Goal: Information Seeking & Learning: Check status

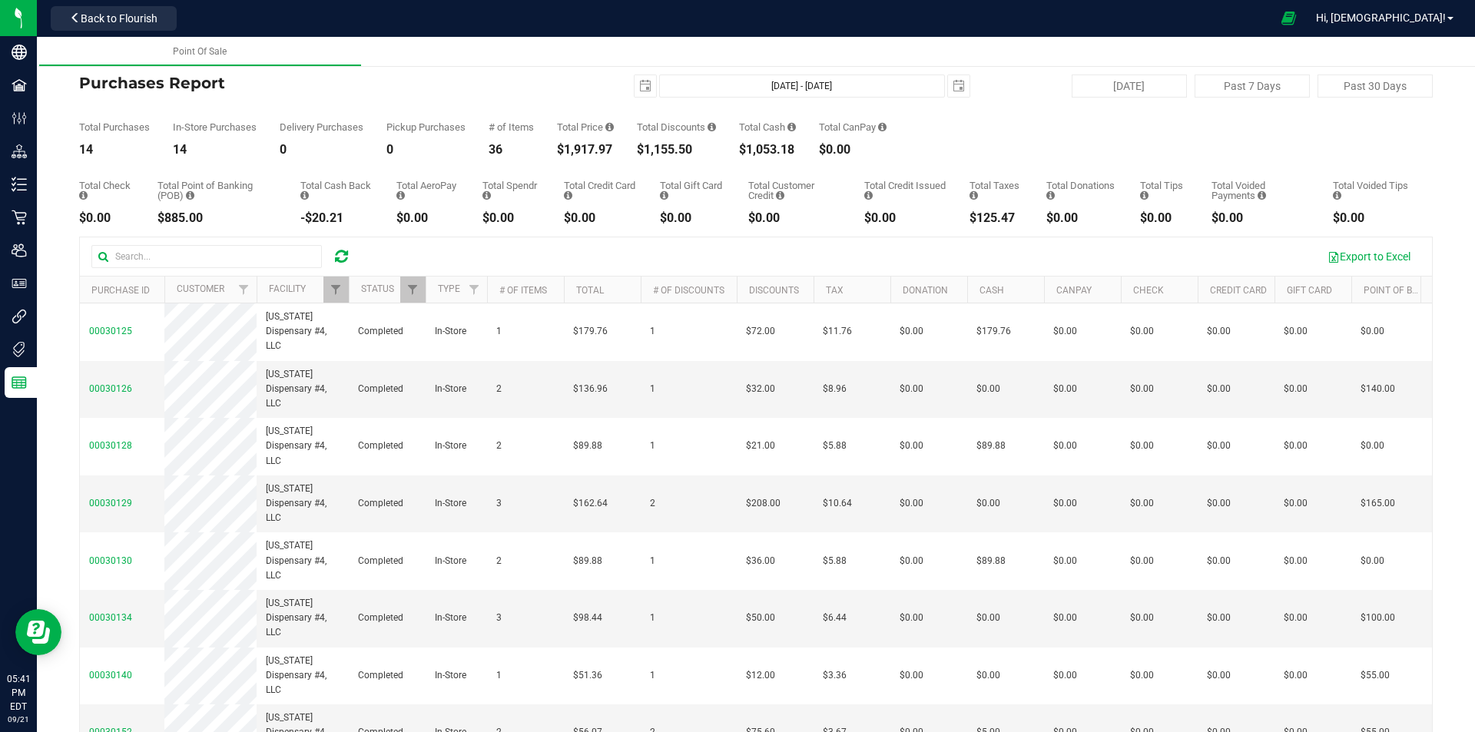
click at [346, 259] on icon at bounding box center [341, 256] width 13 height 15
click at [333, 280] on link "Filter" at bounding box center [335, 290] width 25 height 26
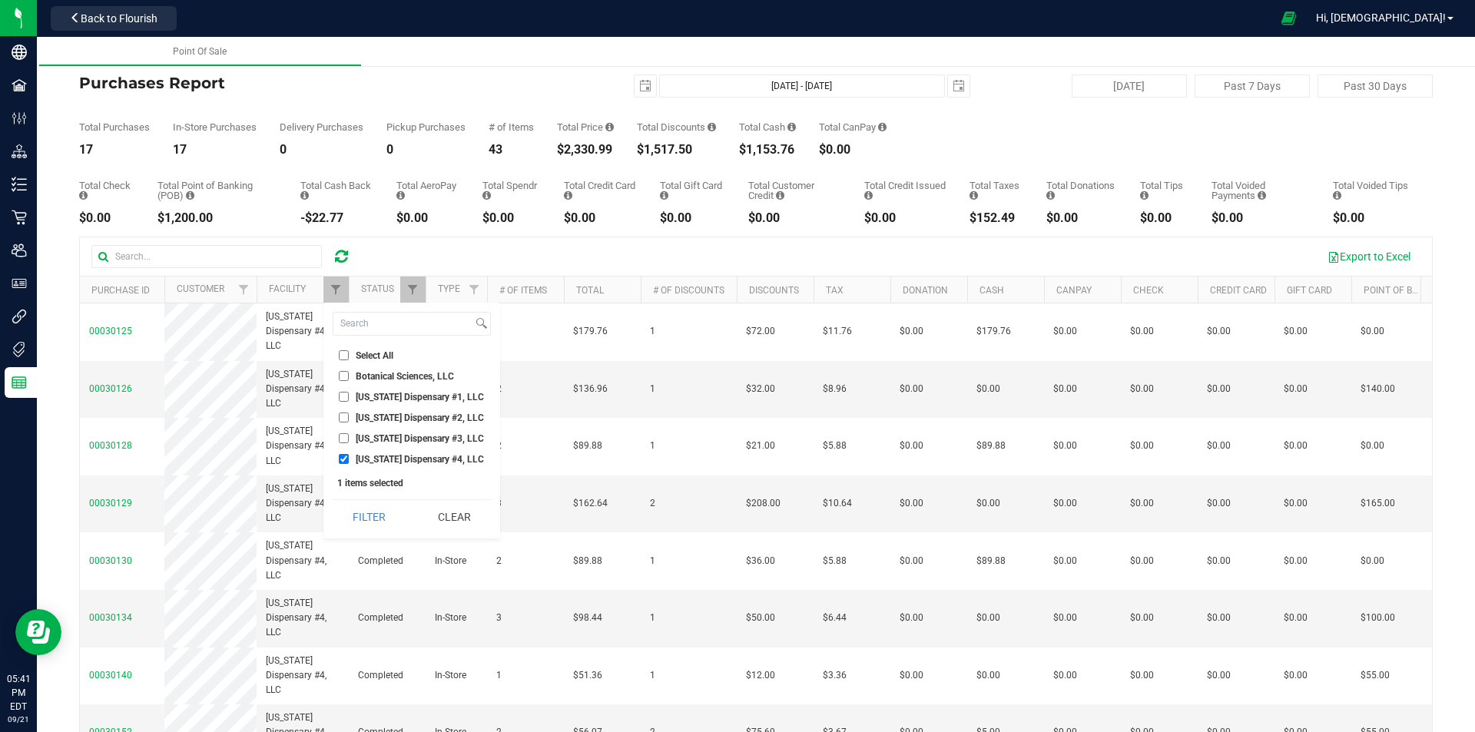
click at [343, 396] on input "[US_STATE] Dispensary #1, LLC" at bounding box center [344, 397] width 10 height 10
checkbox input "true"
click at [346, 459] on input "[US_STATE] Dispensary #4, LLC" at bounding box center [344, 459] width 10 height 10
checkbox input "false"
click at [364, 518] on button "Filter" at bounding box center [370, 517] width 74 height 34
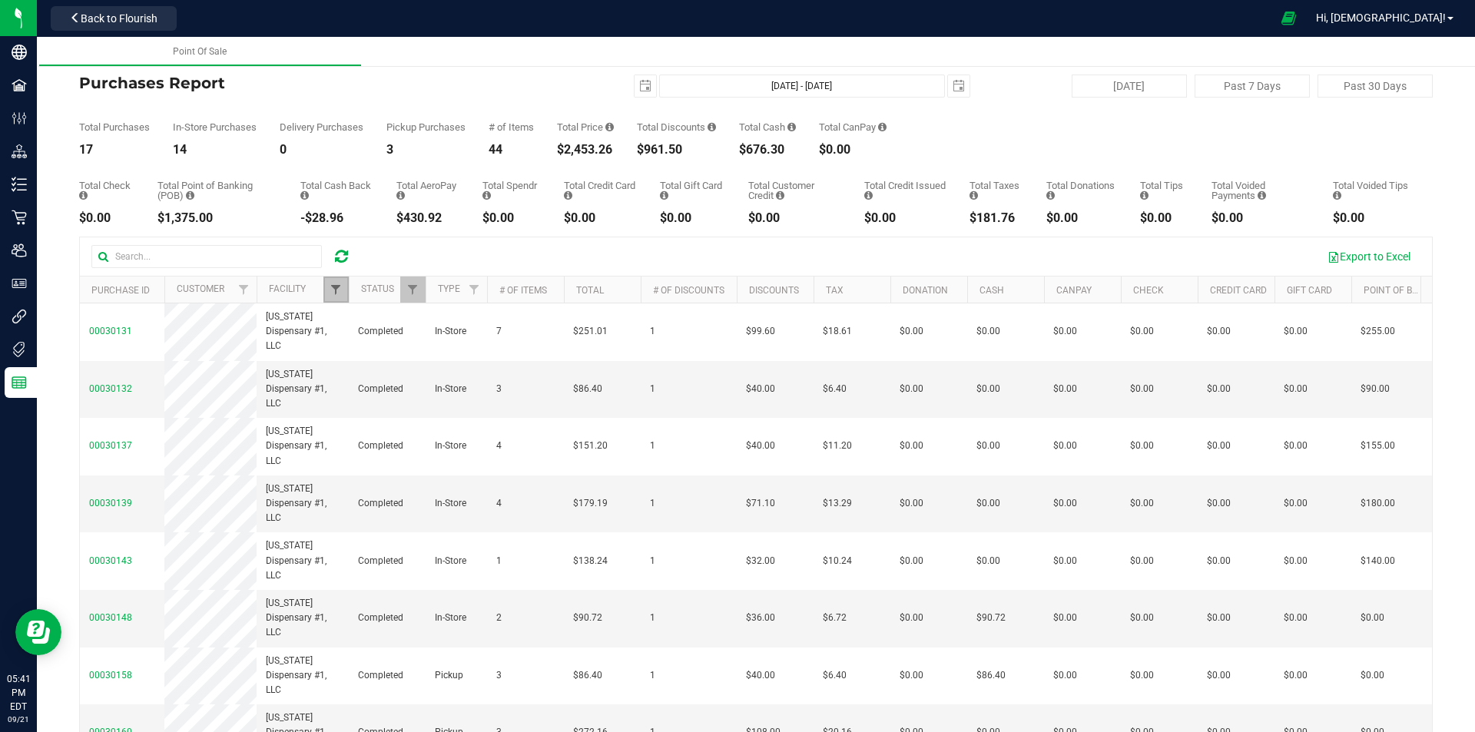
click at [337, 296] on span "Filter" at bounding box center [336, 289] width 12 height 12
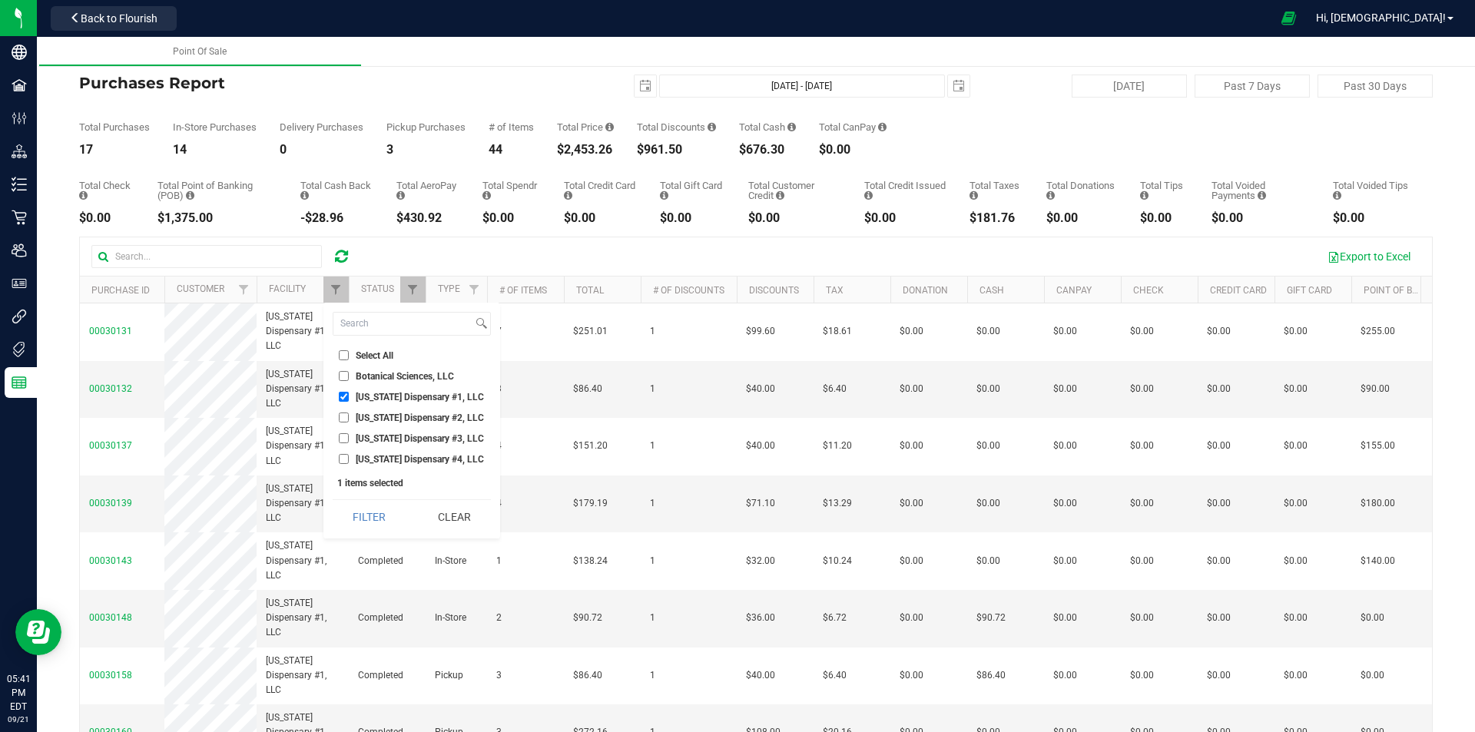
click at [345, 398] on input "[US_STATE] Dispensary #1, LLC" at bounding box center [344, 397] width 10 height 10
checkbox input "false"
click at [343, 416] on input "[US_STATE] Dispensary #2, LLC" at bounding box center [344, 417] width 10 height 10
click at [359, 516] on button "Filter" at bounding box center [370, 517] width 74 height 34
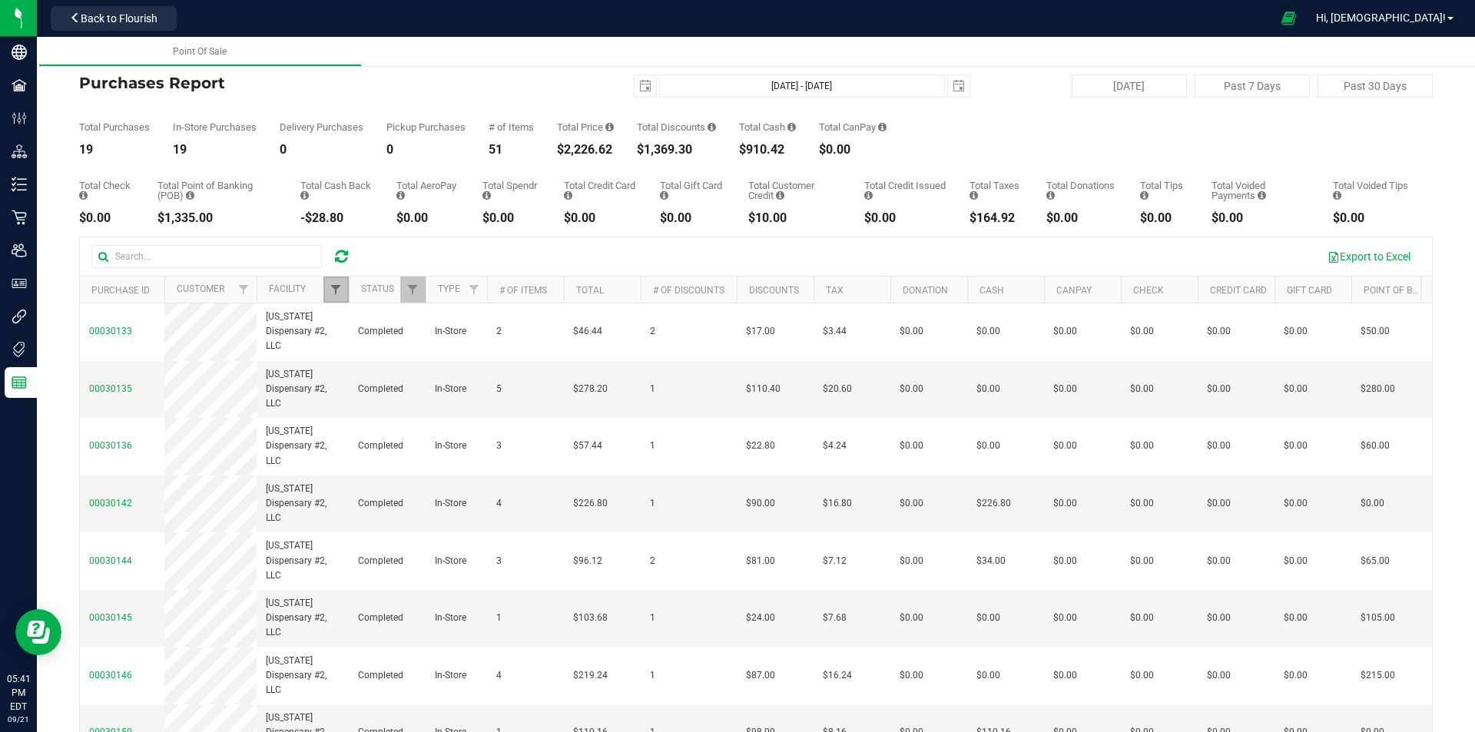
click at [330, 294] on span "Filter" at bounding box center [336, 289] width 12 height 12
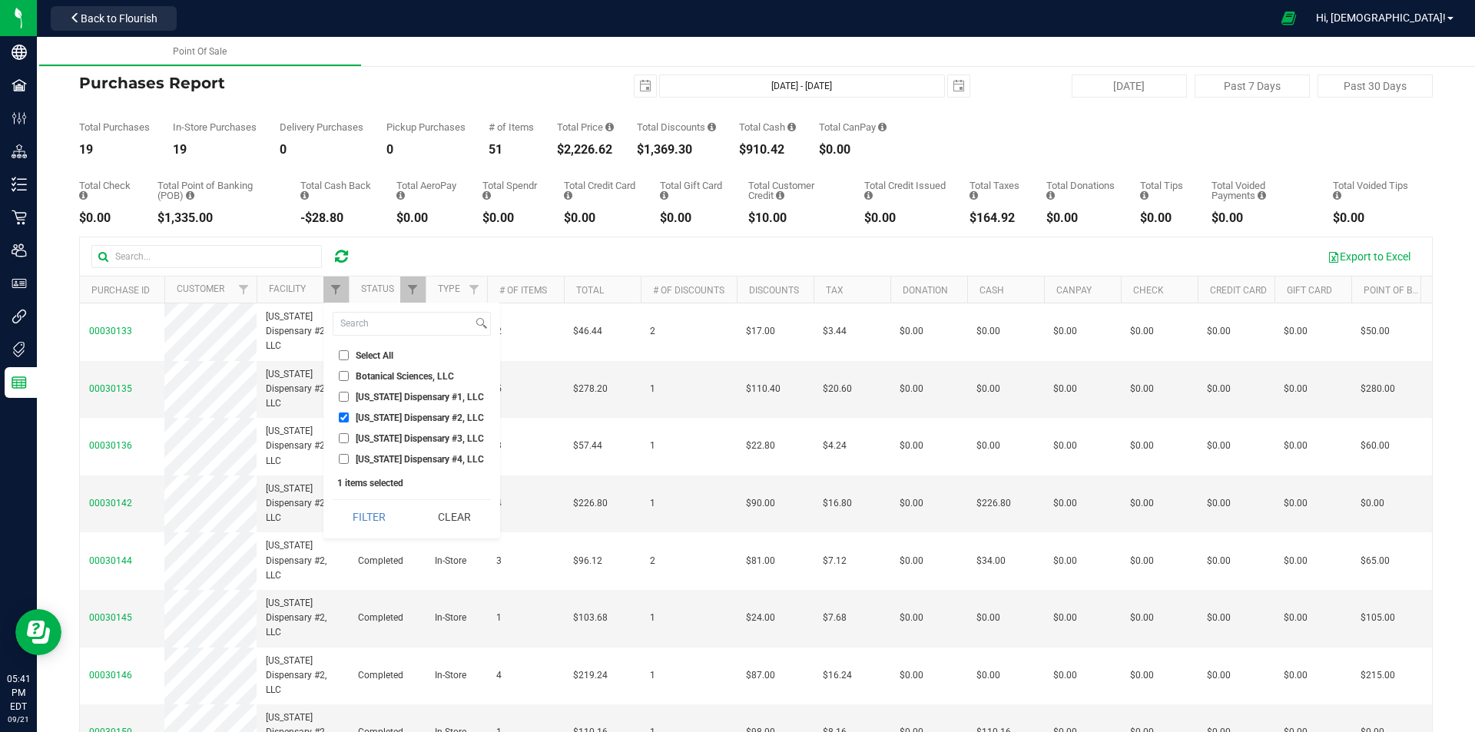
click at [341, 416] on input "[US_STATE] Dispensary #2, LLC" at bounding box center [344, 417] width 10 height 10
checkbox input "false"
click at [341, 440] on input "[US_STATE] Dispensary #3, LLC" at bounding box center [344, 438] width 10 height 10
click at [359, 515] on button "Filter" at bounding box center [370, 517] width 74 height 34
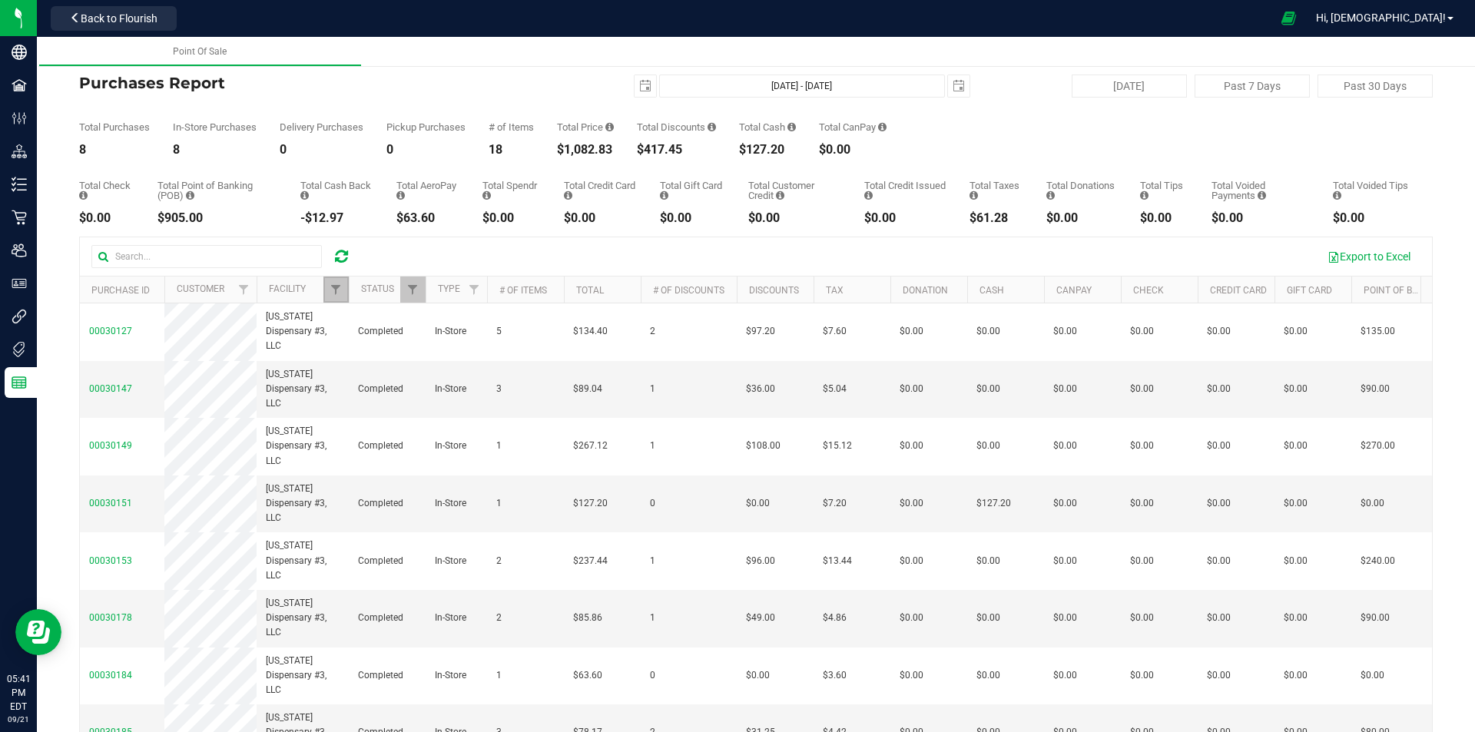
click at [338, 281] on link "Filter" at bounding box center [335, 290] width 25 height 26
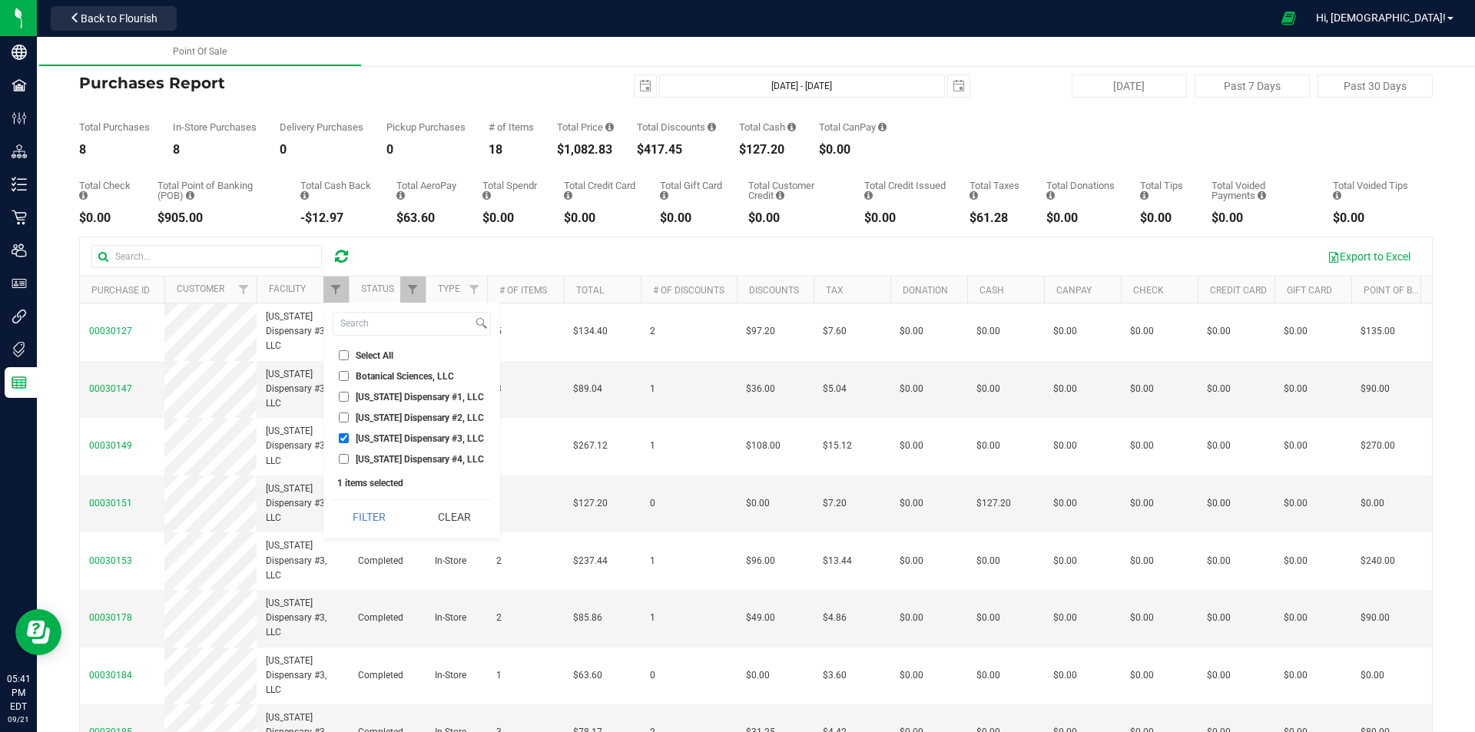
click at [345, 434] on input "[US_STATE] Dispensary #3, LLC" at bounding box center [344, 438] width 10 height 10
checkbox input "false"
click at [342, 462] on input "[US_STATE] Dispensary #4, LLC" at bounding box center [344, 459] width 10 height 10
checkbox input "true"
click at [369, 503] on button "Filter" at bounding box center [370, 517] width 74 height 34
